Goal: Task Accomplishment & Management: Manage account settings

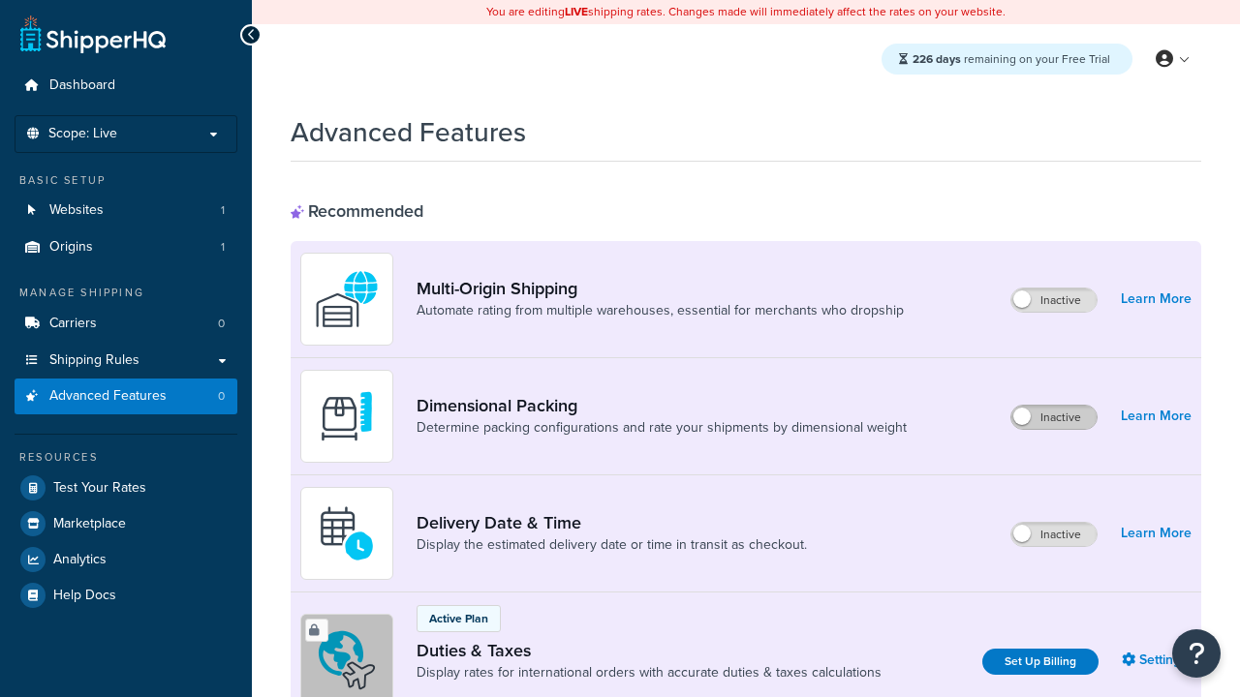
click at [1054, 417] on label "Inactive" at bounding box center [1053, 417] width 85 height 23
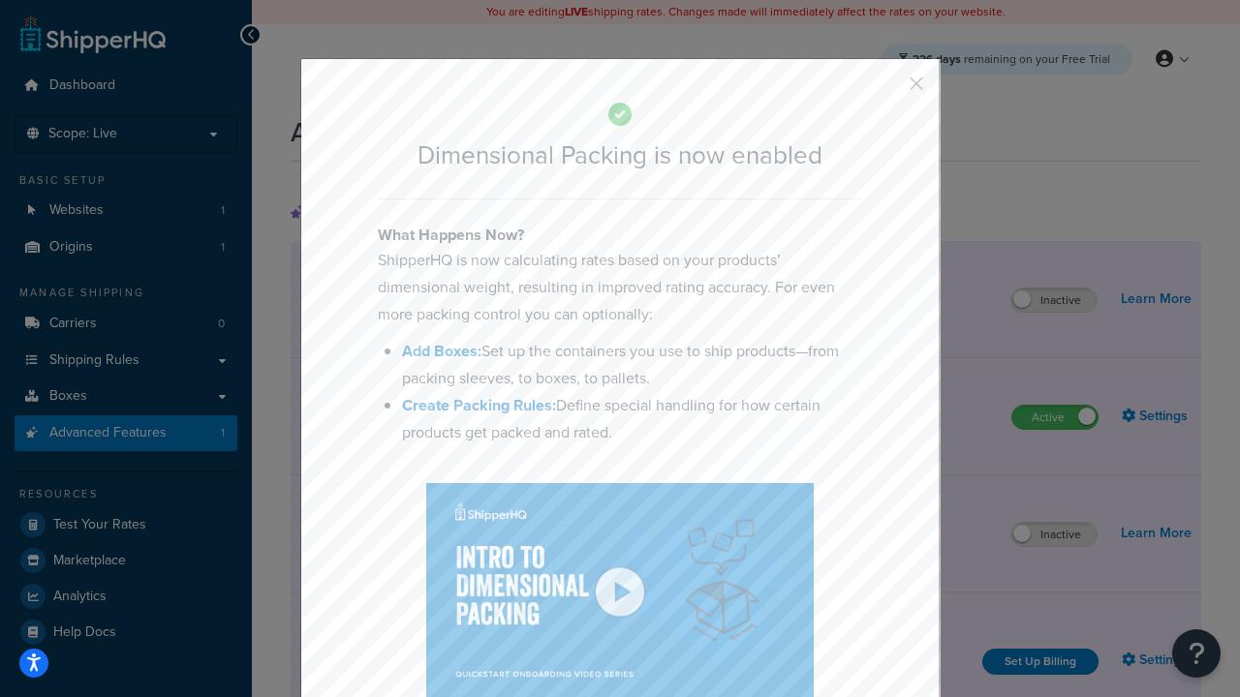
click at [887, 90] on button "button" at bounding box center [887, 90] width 5 height 5
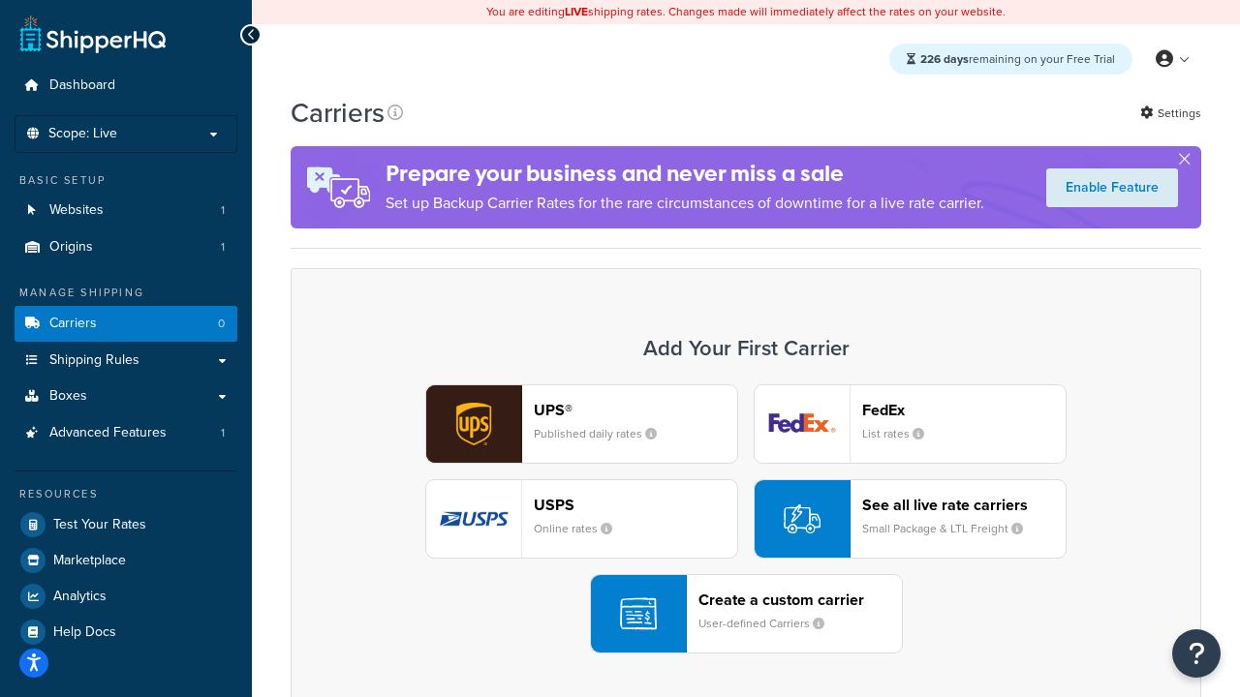
click at [746, 519] on div "UPS® Published daily rates FedEx List rates USPS Online rates See all live rate…" at bounding box center [746, 519] width 870 height 269
click at [964, 410] on header "FedEx" at bounding box center [963, 410] width 203 height 18
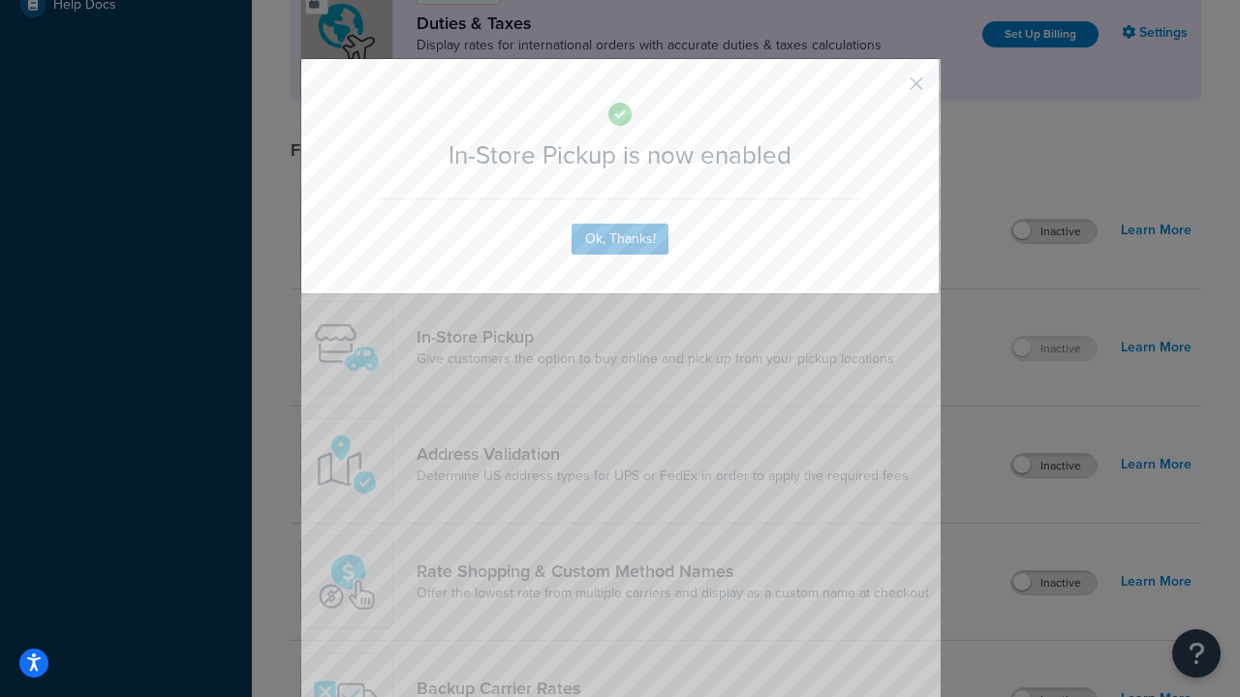
click at [887, 90] on button "button" at bounding box center [887, 90] width 5 height 5
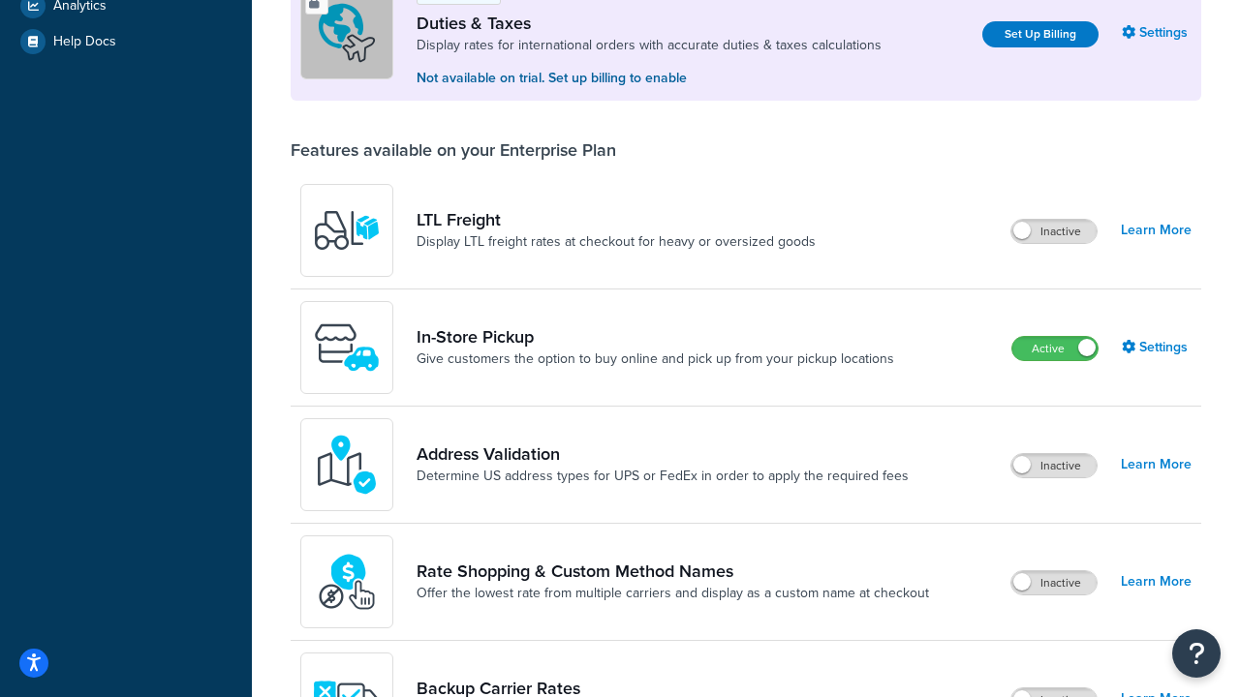
scroll to position [664, 0]
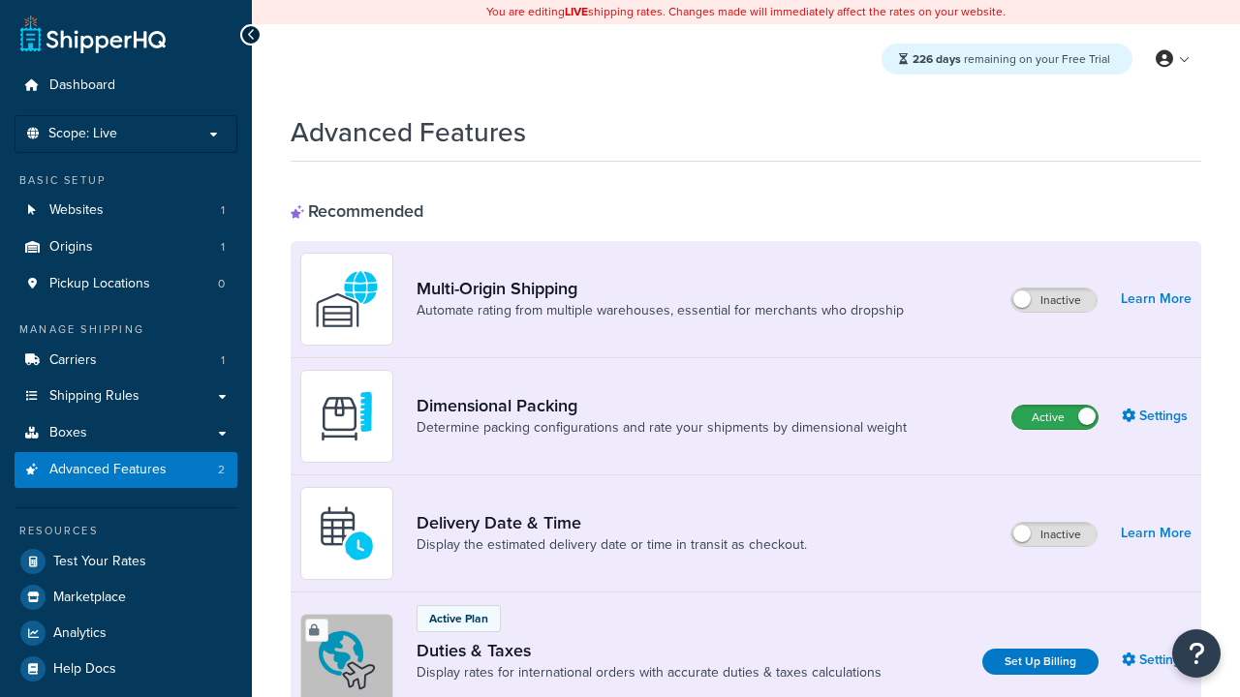
click at [1055, 417] on label "Active" at bounding box center [1054, 417] width 85 height 23
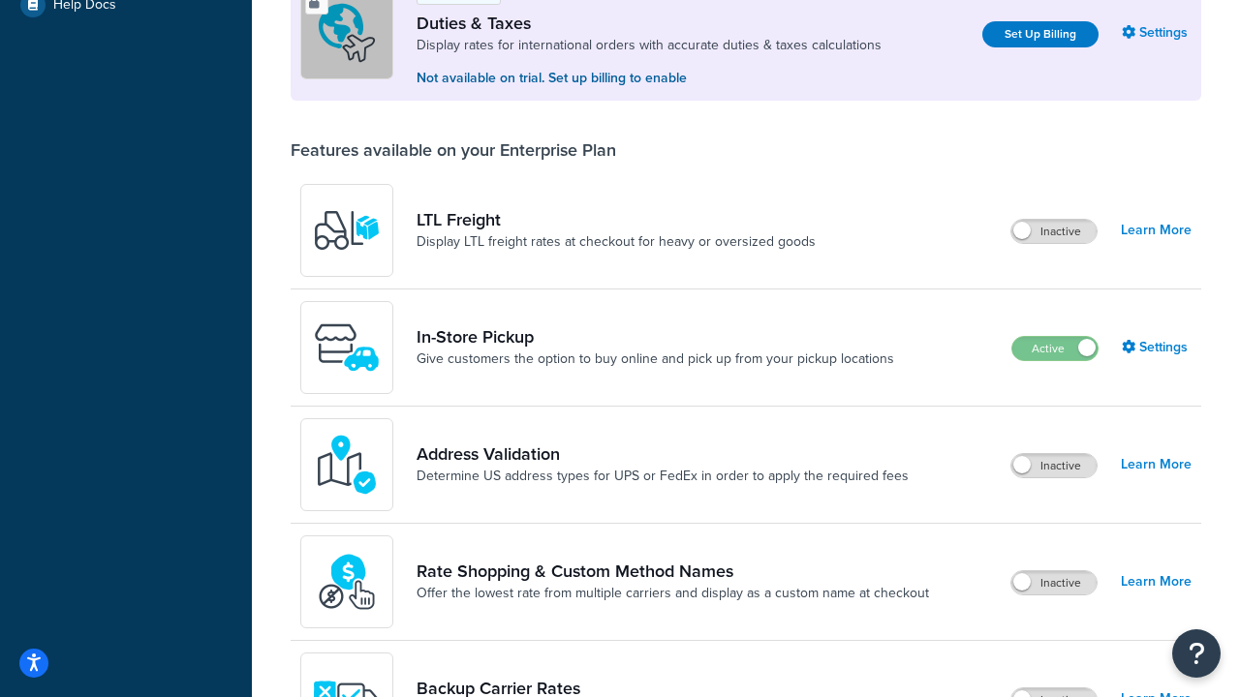
scroll to position [591, 0]
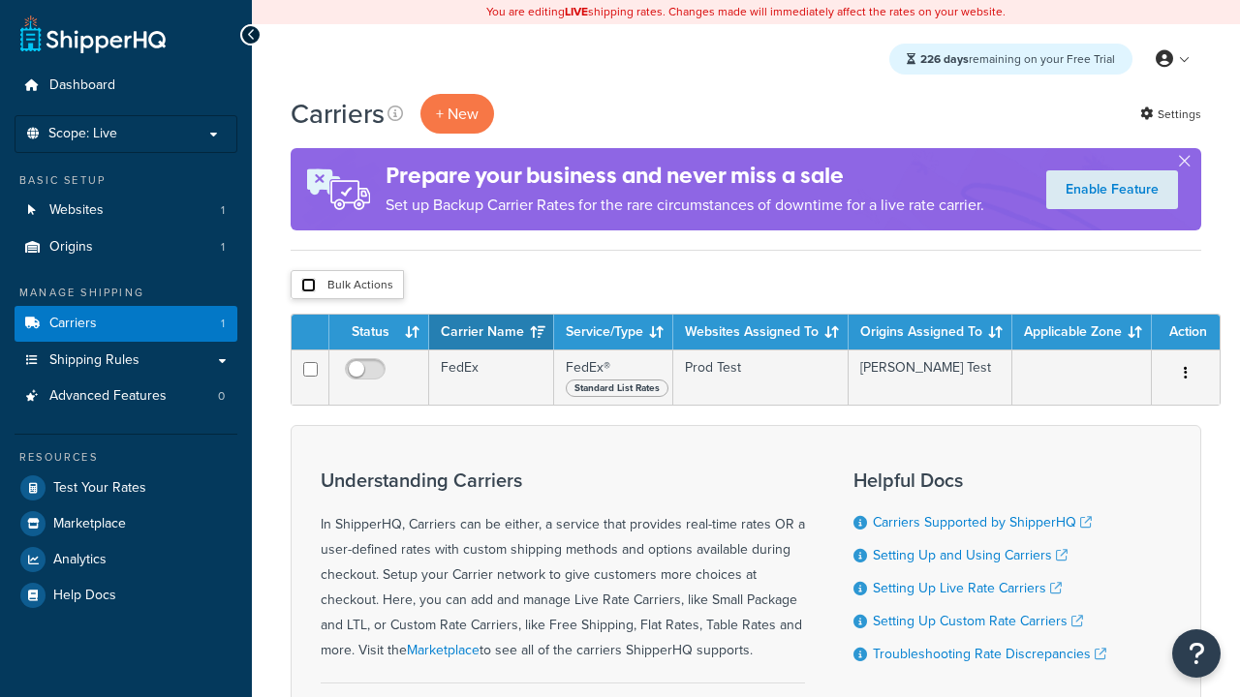
click at [308, 286] on input "checkbox" at bounding box center [308, 285] width 15 height 15
checkbox input "true"
click at [0, 0] on button "Delete" at bounding box center [0, 0] width 0 height 0
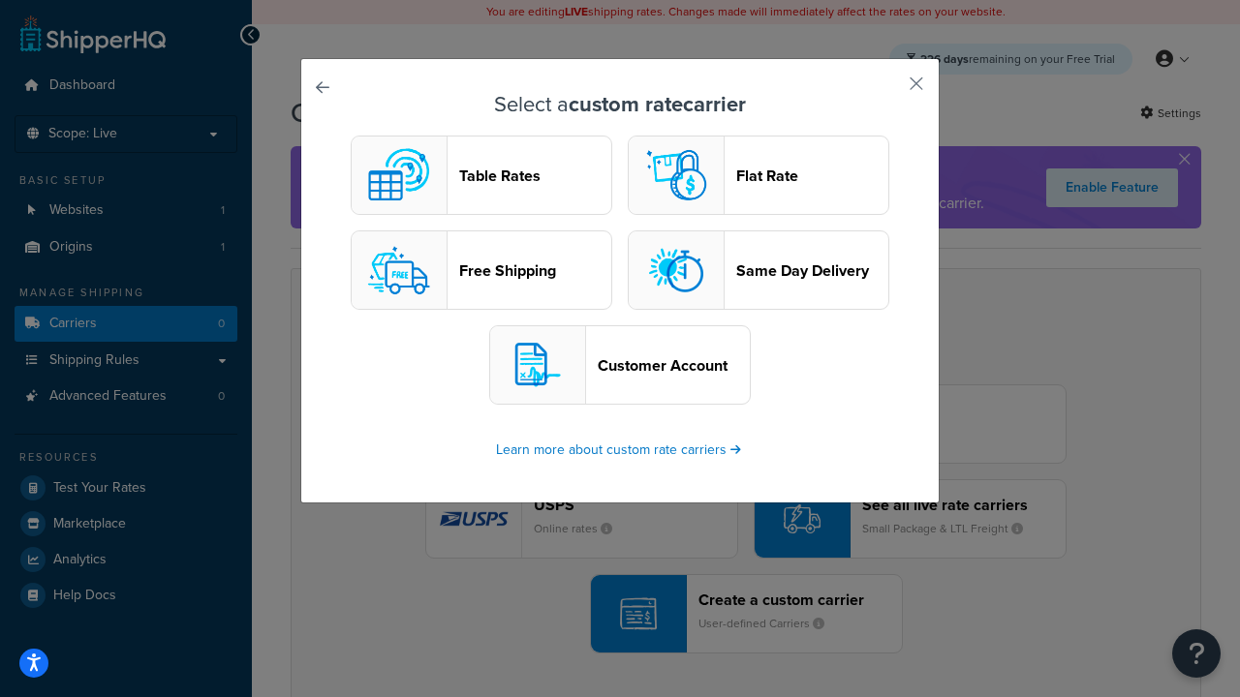
click at [481, 175] on header "Table Rates" at bounding box center [535, 176] width 152 height 18
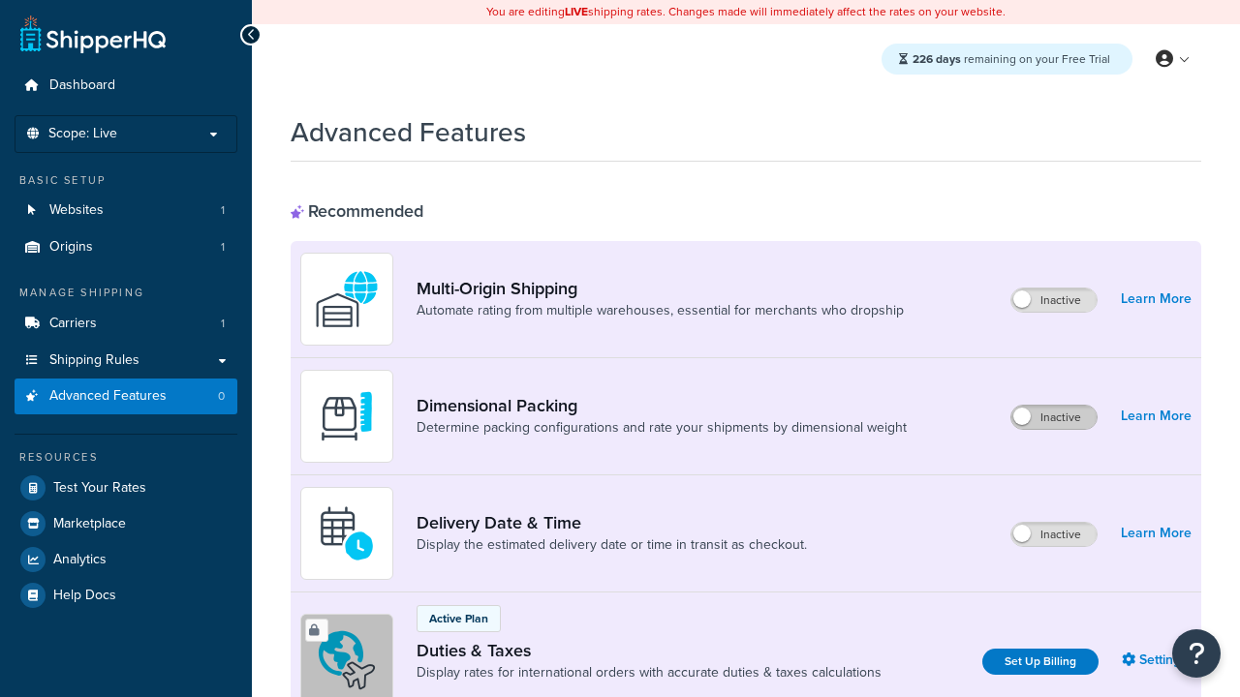
click at [1054, 417] on label "Inactive" at bounding box center [1053, 417] width 85 height 23
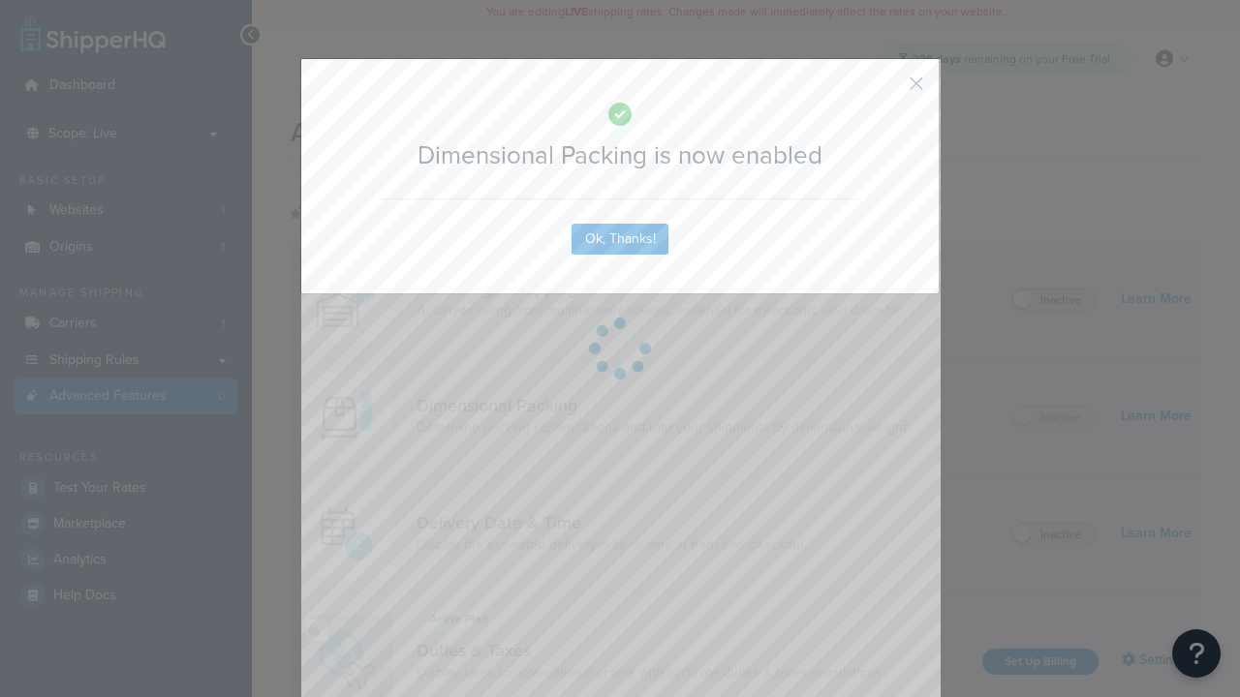
click at [887, 88] on button "button" at bounding box center [887, 90] width 5 height 5
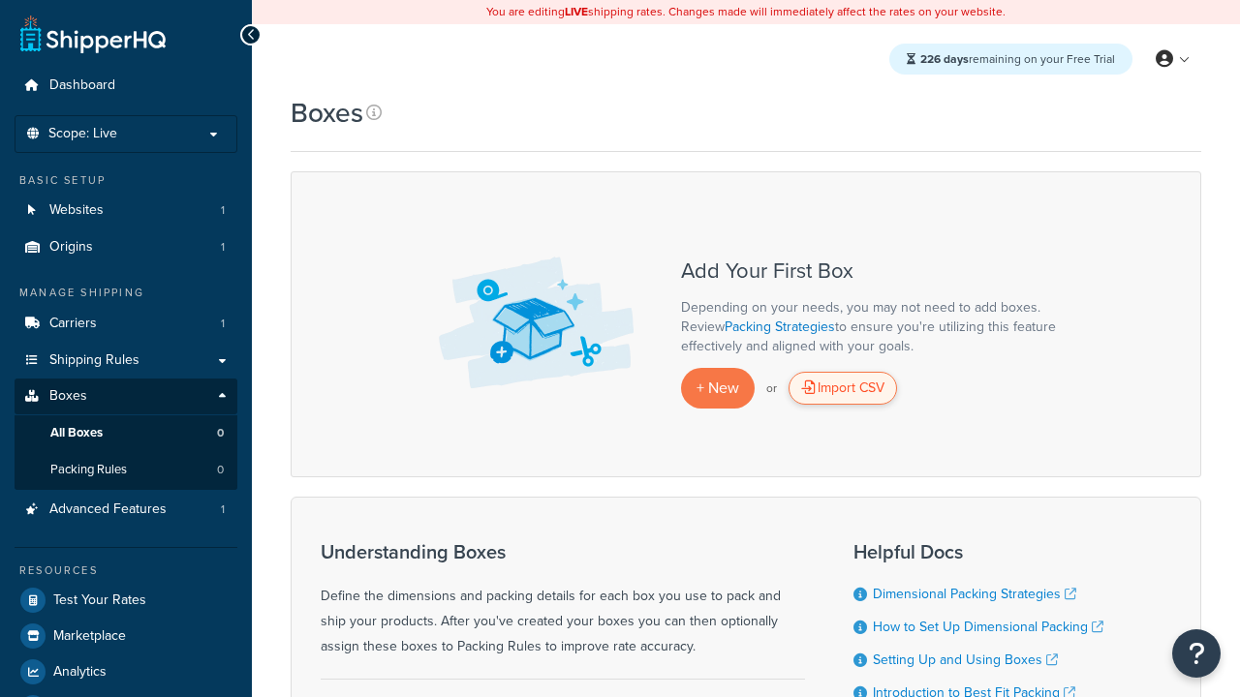
click at [843, 388] on div "Import CSV" at bounding box center [842, 388] width 108 height 33
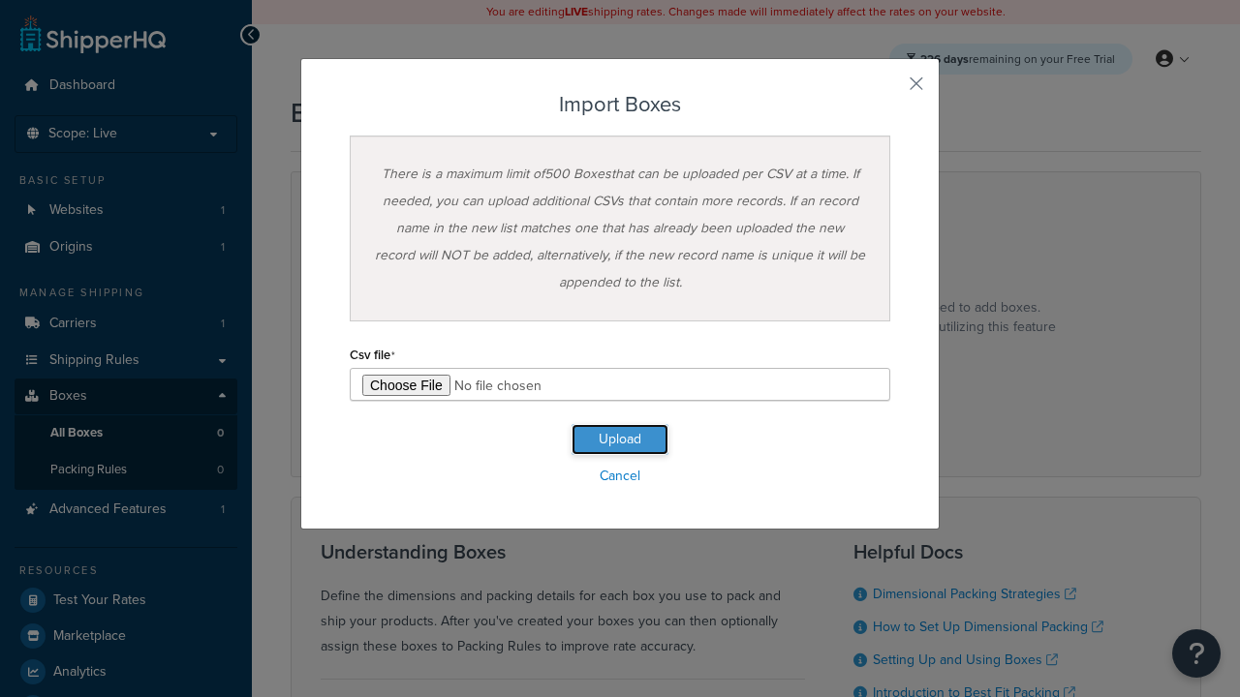
click at [620, 440] on button "Upload" at bounding box center [619, 439] width 97 height 31
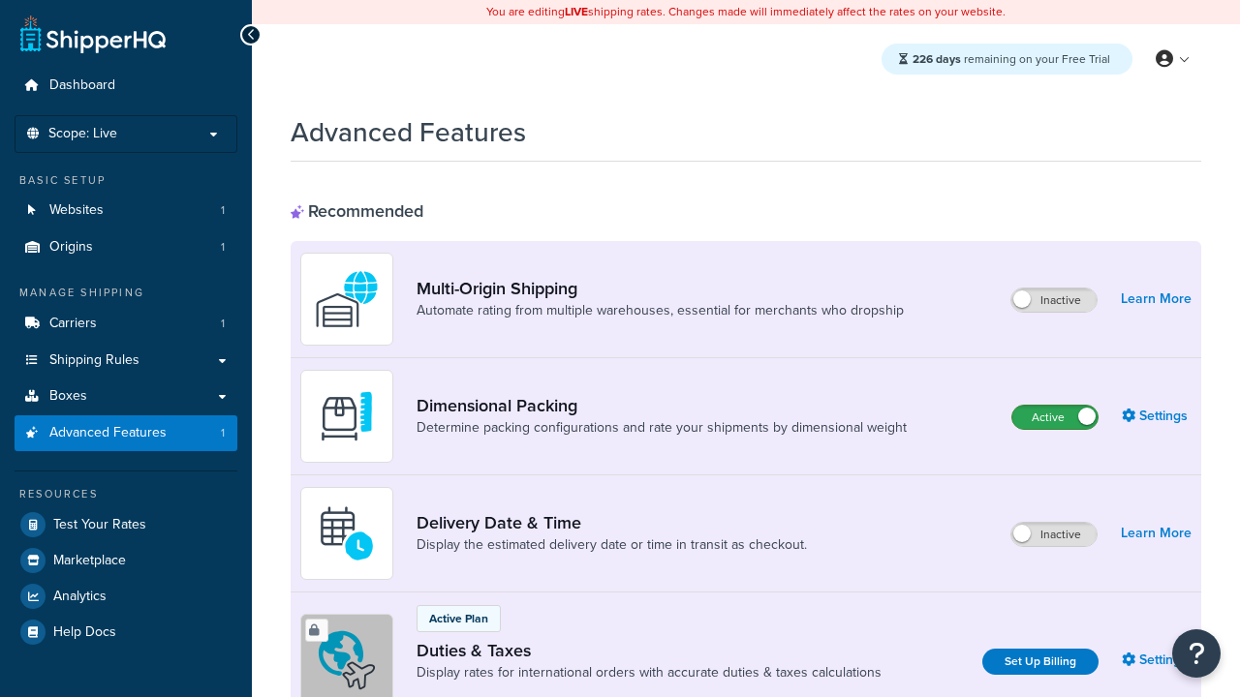
click at [1055, 417] on label "Active" at bounding box center [1054, 417] width 85 height 23
